Goal: Task Accomplishment & Management: Manage account settings

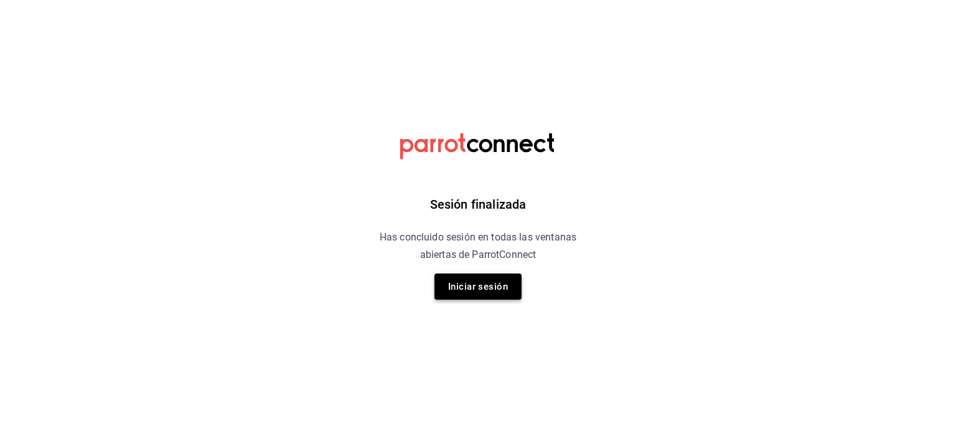
click at [476, 283] on button "Iniciar sesión" at bounding box center [478, 286] width 87 height 26
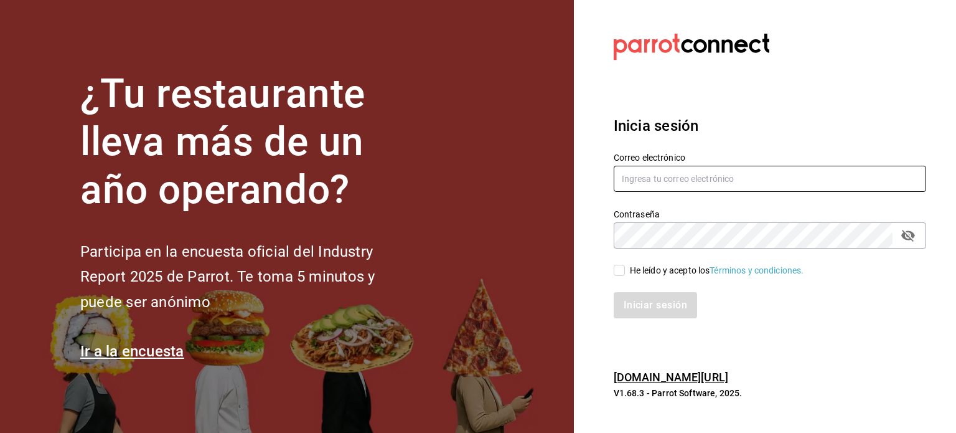
click at [672, 174] on input "text" at bounding box center [770, 179] width 313 height 26
type input "ikalmahahual@gmail.com"
click at [622, 268] on input "He leído y acepto los Términos y condiciones." at bounding box center [619, 270] width 11 height 11
checkbox input "true"
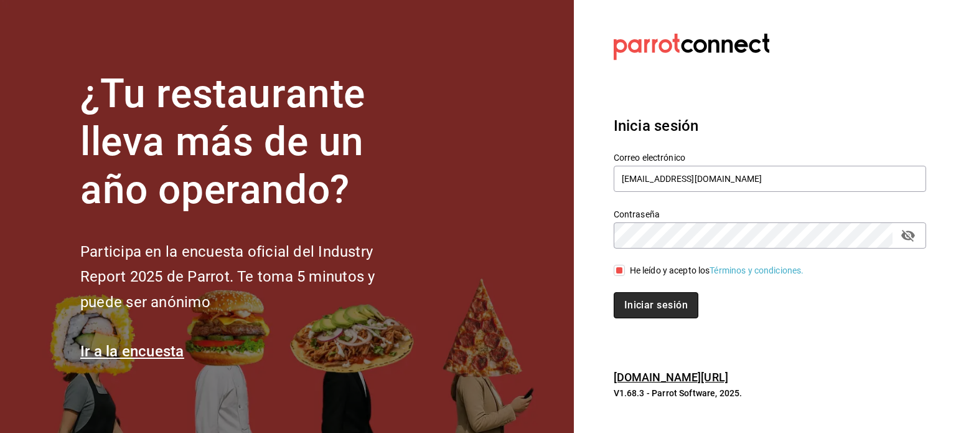
click at [659, 301] on button "Iniciar sesión" at bounding box center [656, 305] width 85 height 26
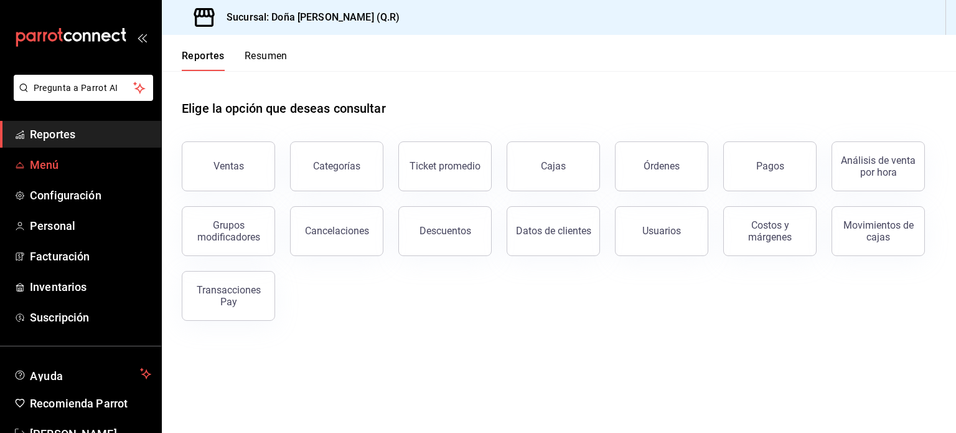
click at [39, 164] on span "Menú" at bounding box center [90, 164] width 121 height 17
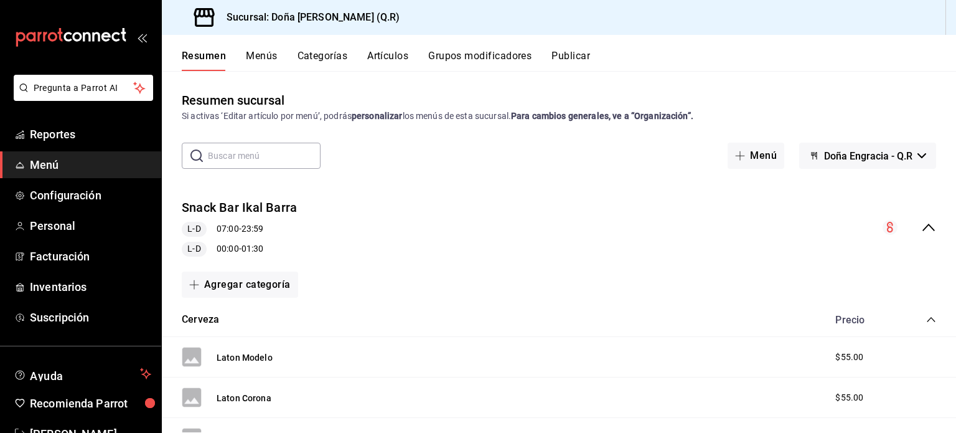
click at [261, 59] on button "Menús" at bounding box center [261, 60] width 31 height 21
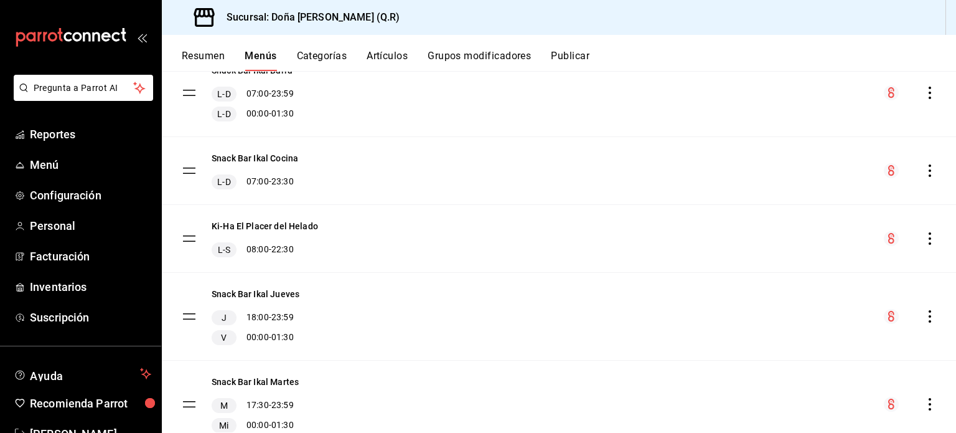
scroll to position [129, 0]
click at [924, 238] on icon "actions" at bounding box center [930, 239] width 12 height 12
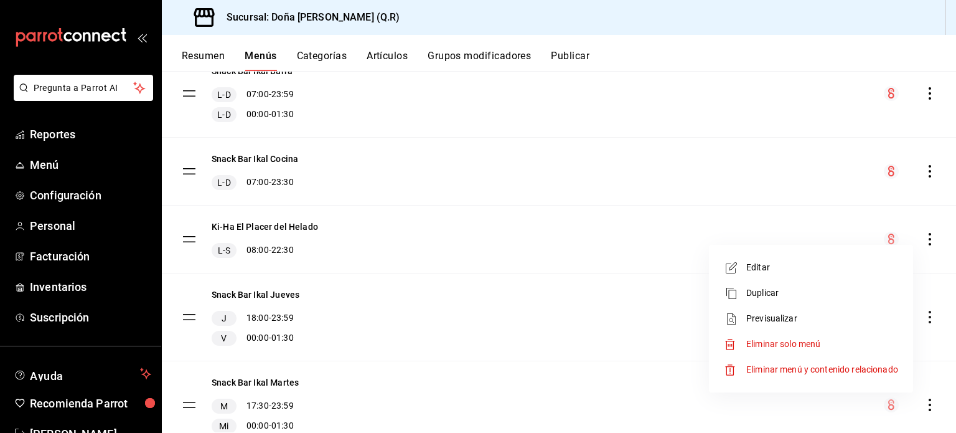
click at [772, 293] on span "Duplicar" at bounding box center [822, 292] width 152 height 13
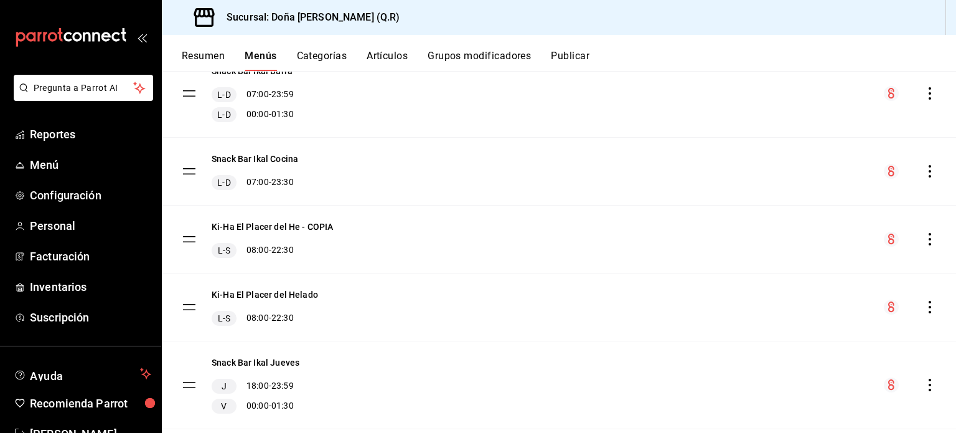
click at [924, 237] on icon "actions" at bounding box center [930, 239] width 12 height 12
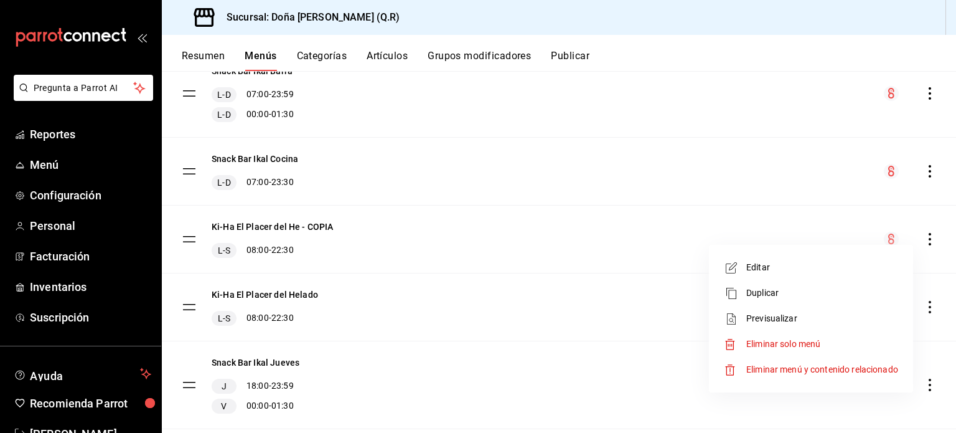
click at [772, 269] on span "Editar" at bounding box center [822, 267] width 152 height 13
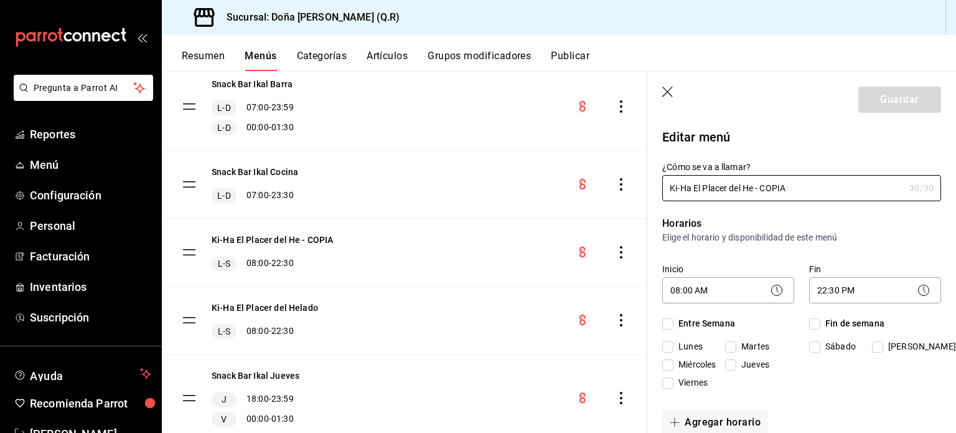
checkbox input "true"
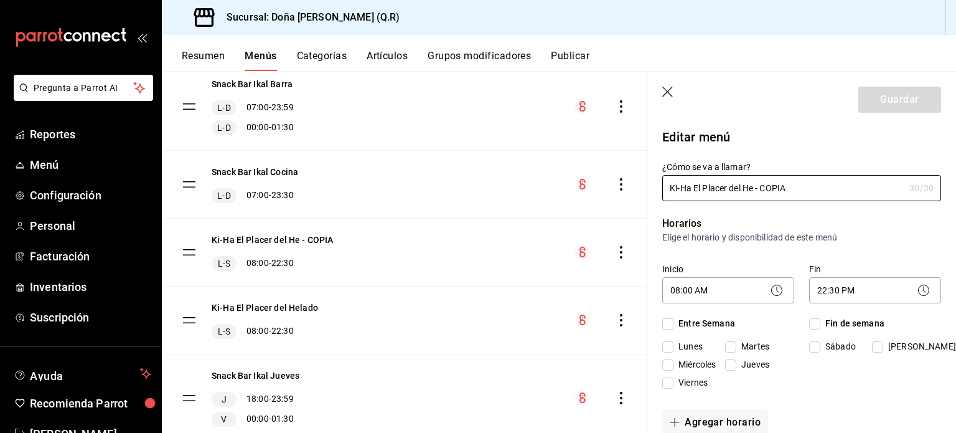
checkbox input "true"
click at [801, 189] on input "Ki-Ha El Placer del He - COPIA" at bounding box center [783, 188] width 242 height 25
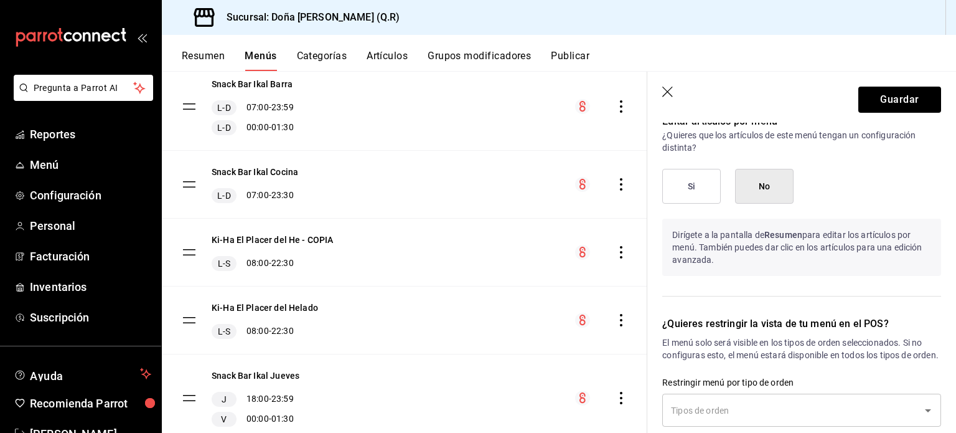
scroll to position [1223, 0]
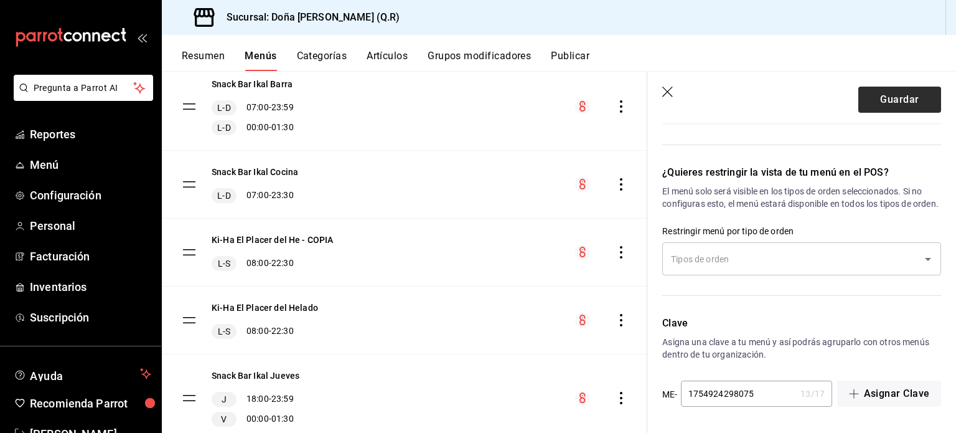
type input "Ki-Ha (Cruceristas)"
click at [889, 101] on button "Guardar" at bounding box center [899, 100] width 83 height 26
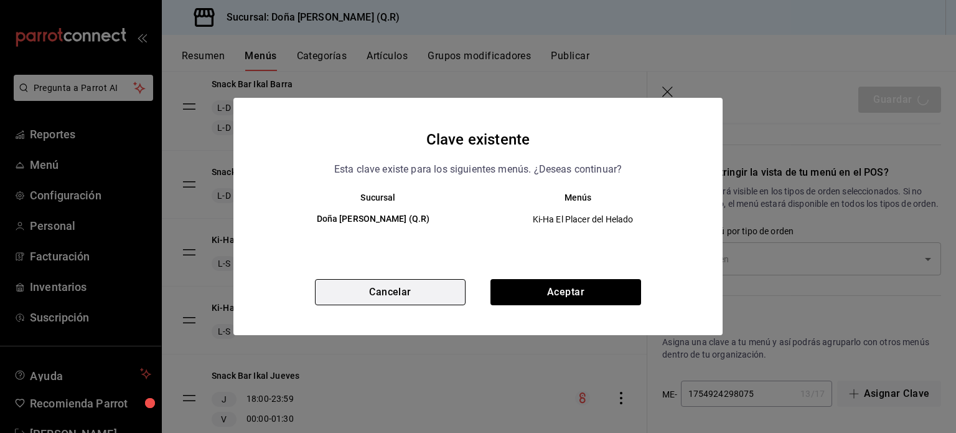
click at [403, 289] on button "Cancelar" at bounding box center [390, 292] width 151 height 26
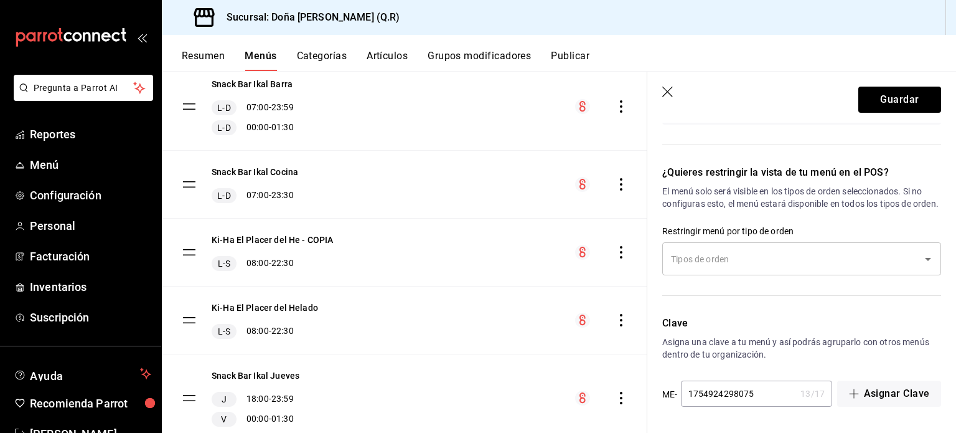
click at [756, 400] on input "1754924298075" at bounding box center [738, 393] width 115 height 25
type input "1754924298076"
click at [883, 103] on button "Guardar" at bounding box center [899, 100] width 83 height 26
